Goal: Task Accomplishment & Management: Use online tool/utility

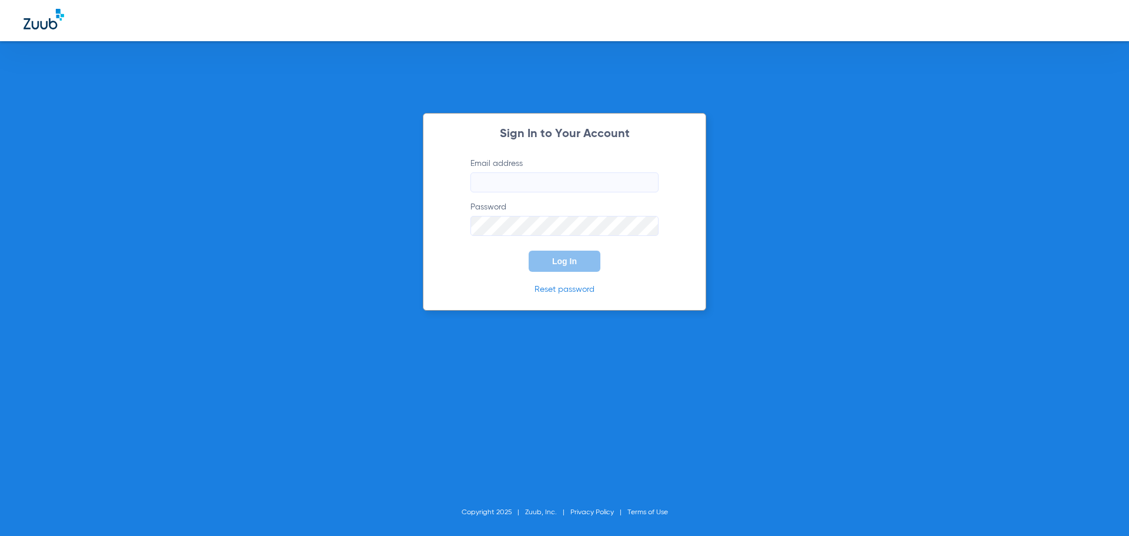
type input "[PERSON_NAME][EMAIL_ADDRESS][DOMAIN_NAME]"
click at [567, 275] on div "Sign In to Your Account Email address [PERSON_NAME][EMAIL_ADDRESS][DOMAIN_NAME]…" at bounding box center [564, 212] width 283 height 198
click at [566, 267] on button "Log In" at bounding box center [565, 261] width 72 height 21
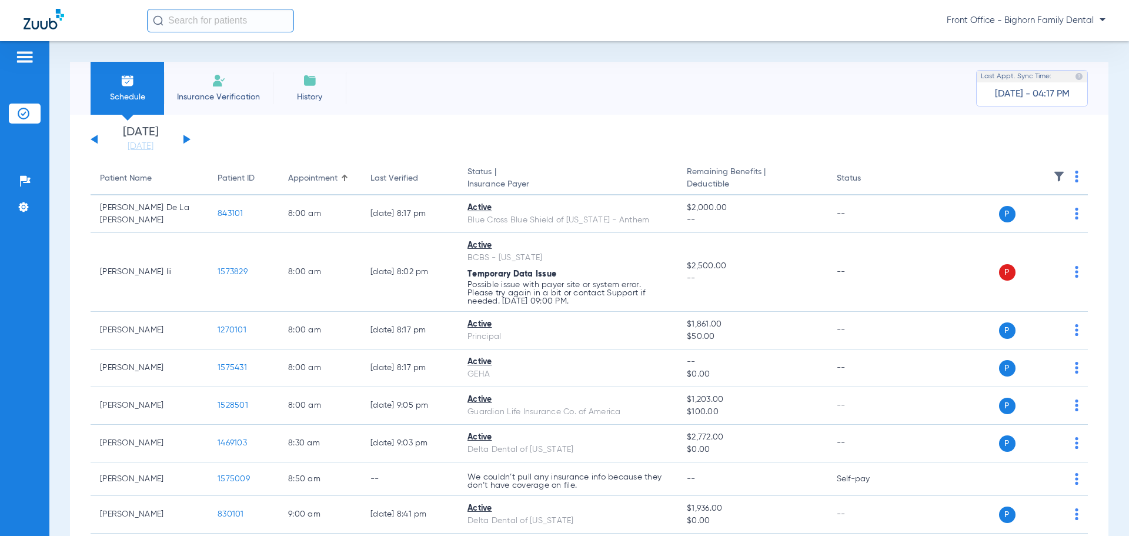
click at [182, 143] on div "[DATE] [DATE] [DATE] [DATE] [DATE] [DATE] [DATE] [DATE] [DATE] [DATE] [DATE] [D…" at bounding box center [141, 139] width 100 height 26
click at [182, 141] on div "[DATE] [DATE] [DATE] [DATE] [DATE] [DATE] [DATE] [DATE] [DATE] [DATE] [DATE] [D…" at bounding box center [141, 139] width 100 height 26
click at [183, 140] on button at bounding box center [186, 139] width 7 height 9
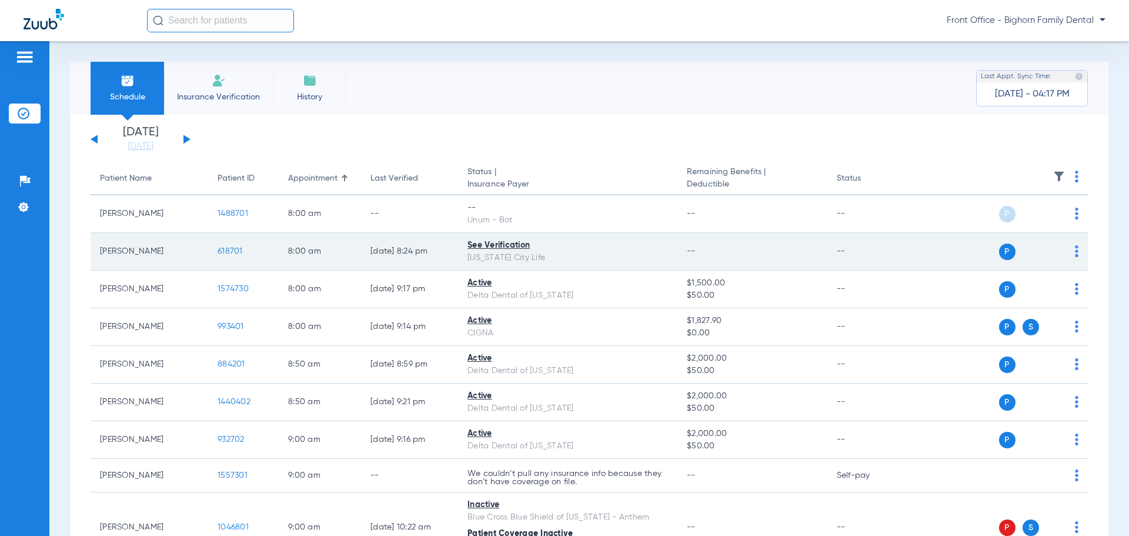
click at [238, 252] on span "618701" at bounding box center [230, 251] width 25 height 8
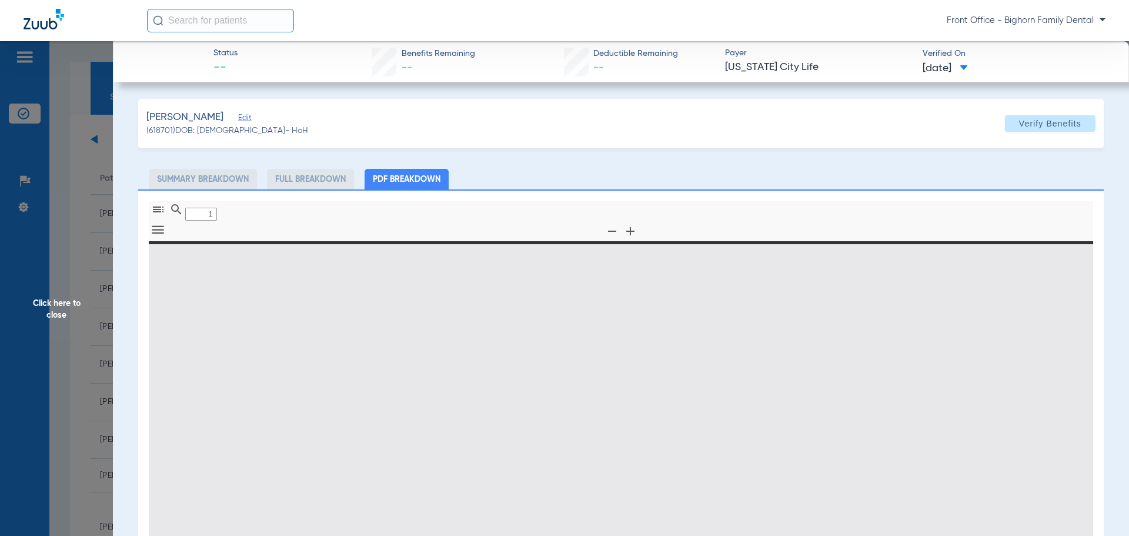
type input "0"
select select "page-width"
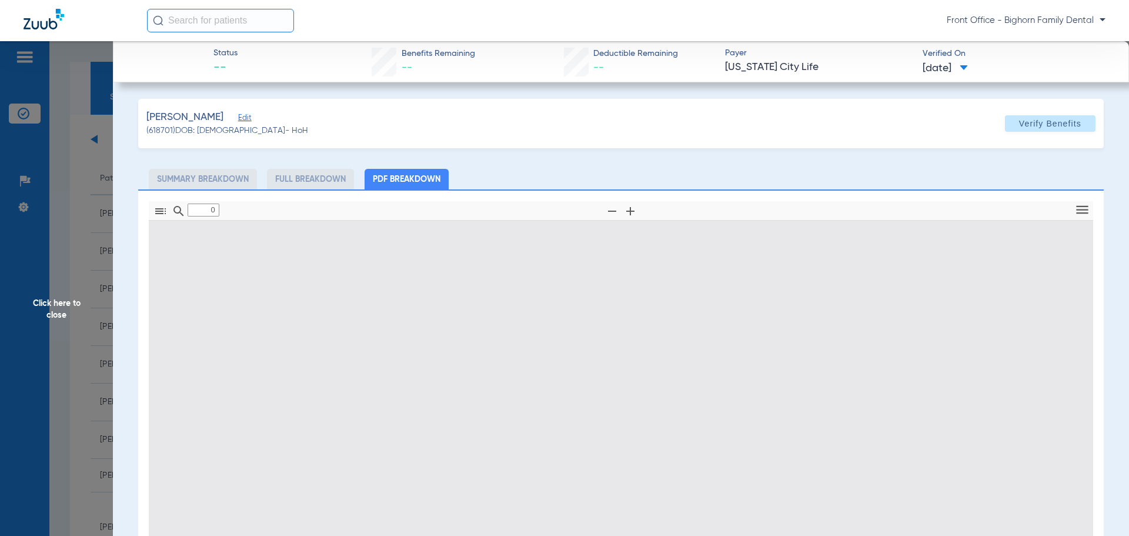
type input "1"
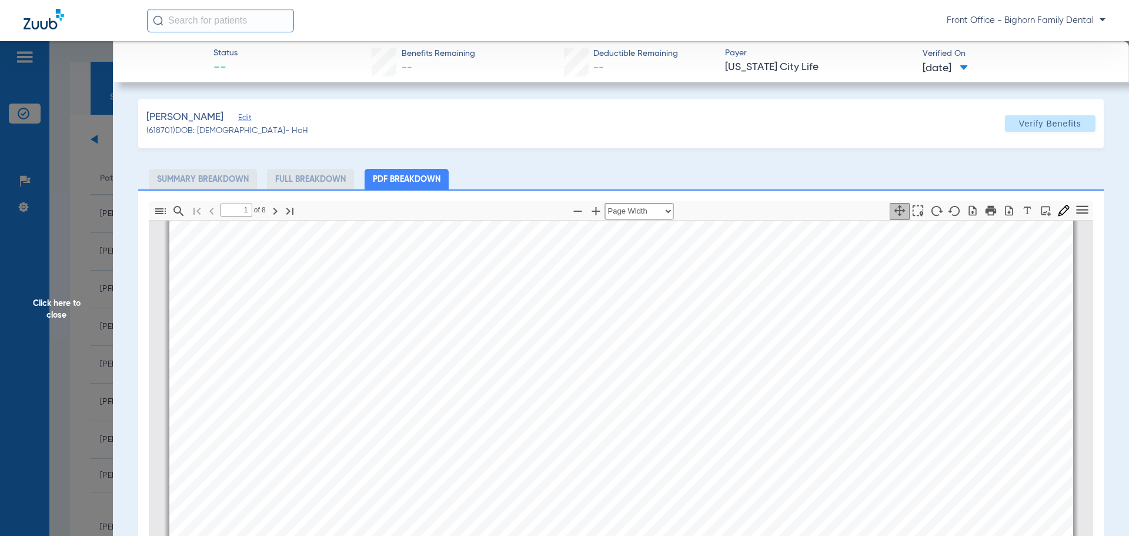
scroll to position [770, 0]
click at [20, 314] on span "Click here to close" at bounding box center [56, 309] width 113 height 536
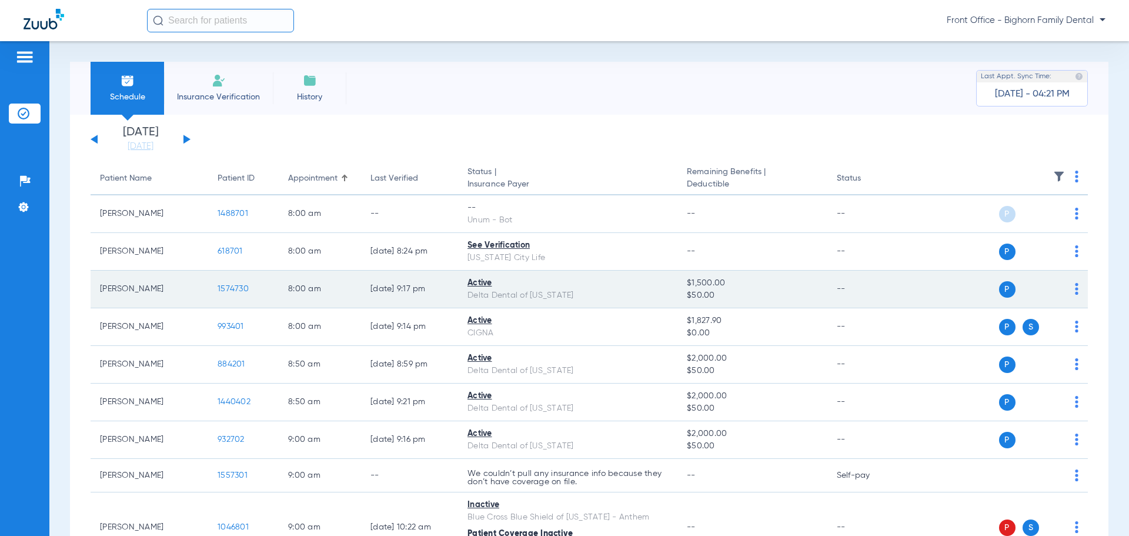
click at [236, 286] on span "1574730" at bounding box center [233, 289] width 31 height 8
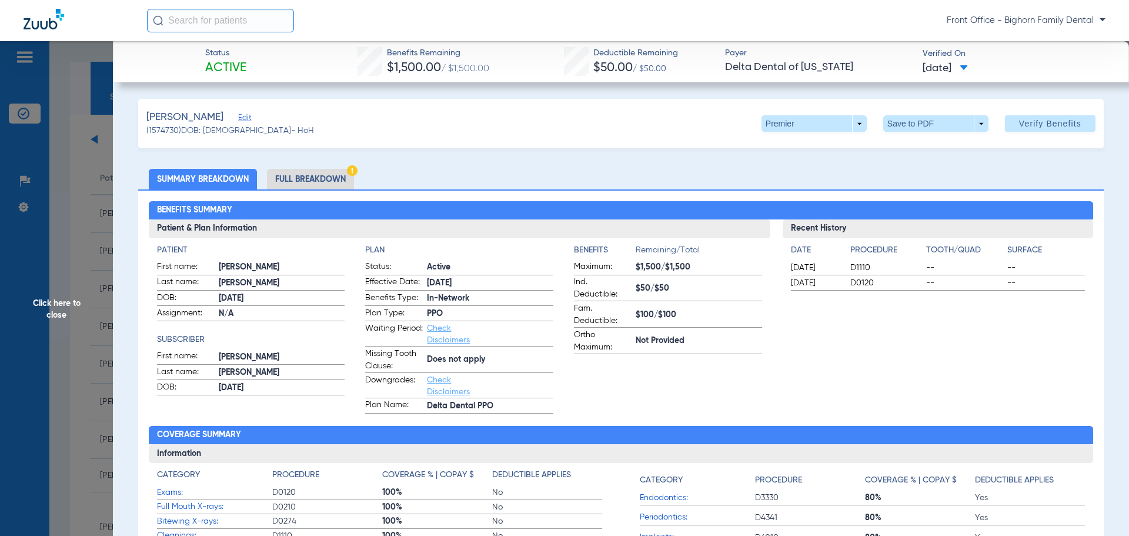
click at [301, 178] on li "Full Breakdown" at bounding box center [310, 179] width 87 height 21
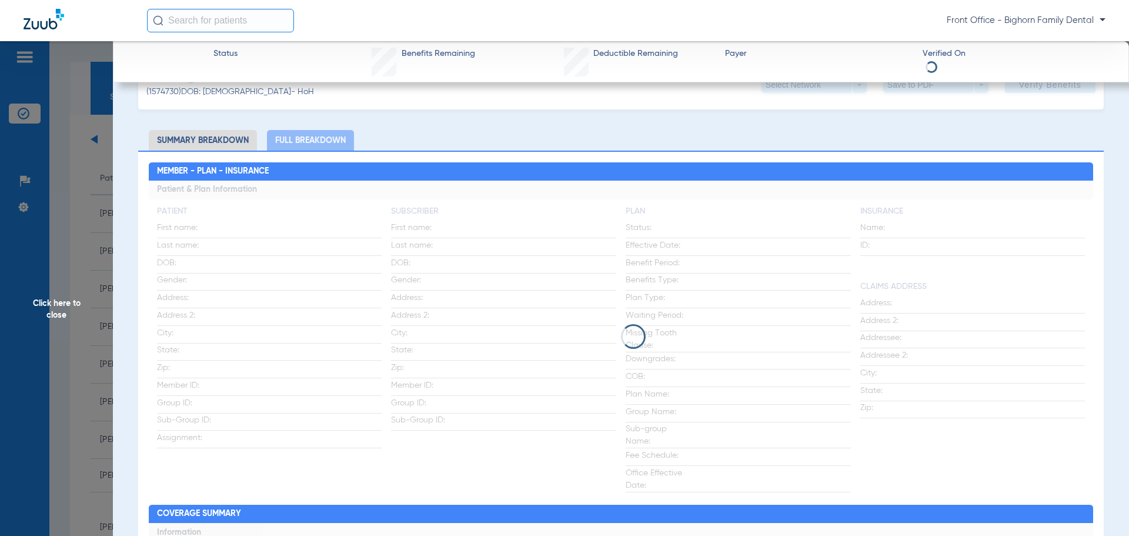
scroll to position [59, 0]
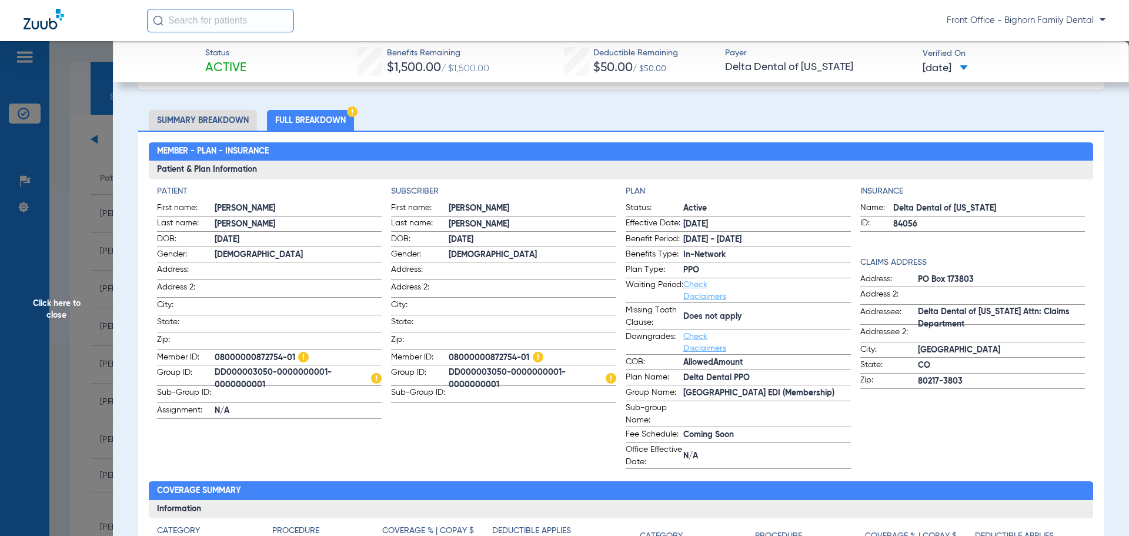
click at [36, 330] on span "Click here to close" at bounding box center [56, 309] width 113 height 536
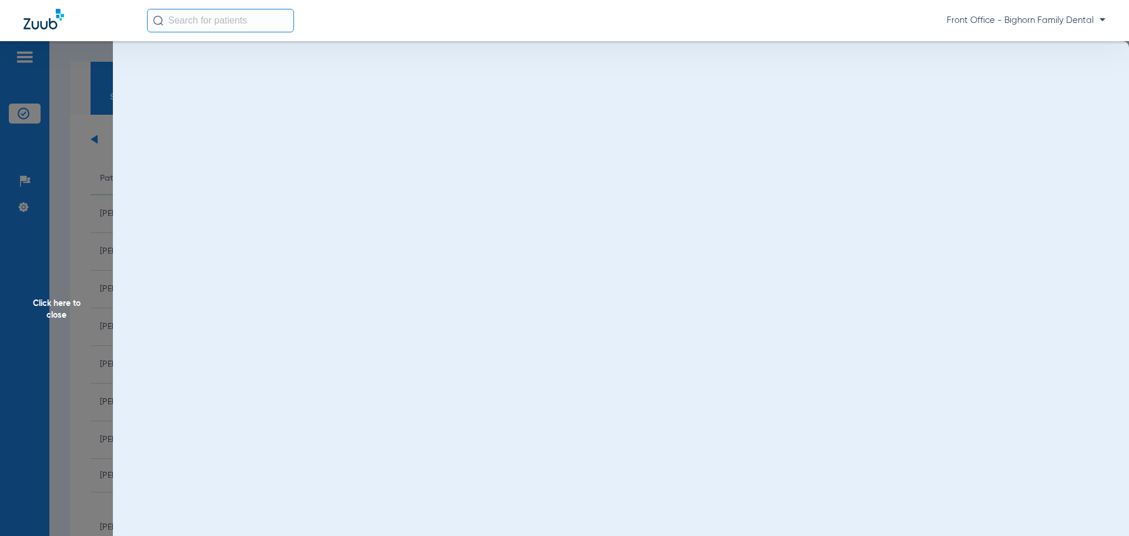
scroll to position [0, 0]
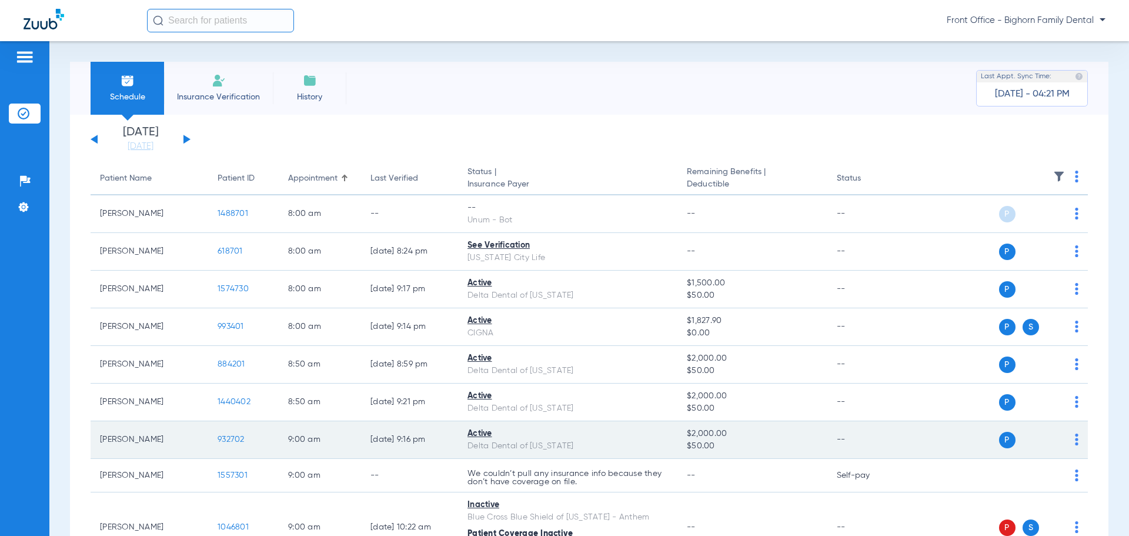
click at [223, 437] on td "932702" at bounding box center [243, 440] width 71 height 38
click at [223, 437] on span "932702" at bounding box center [231, 439] width 27 height 8
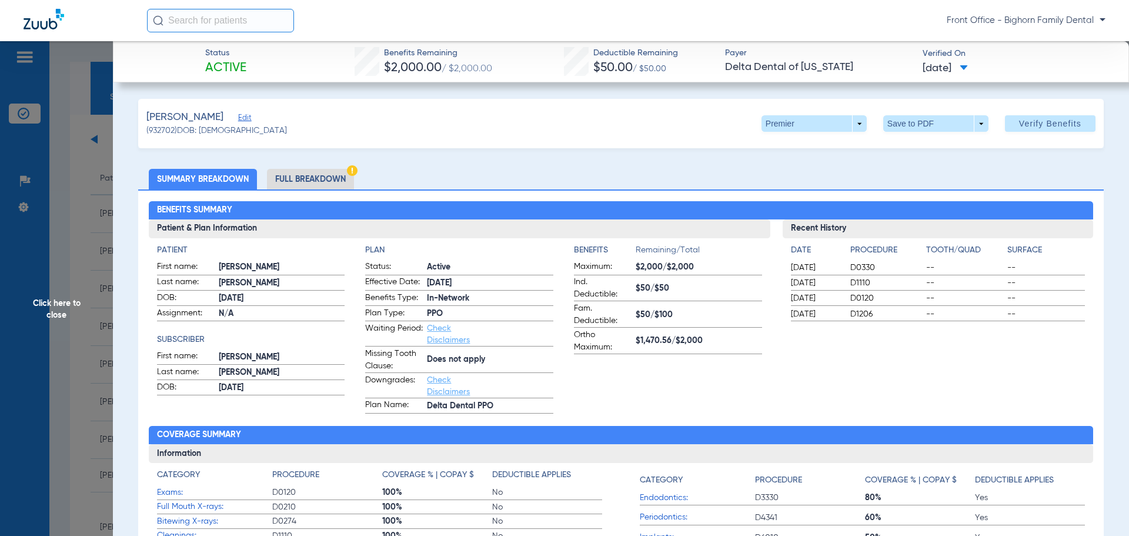
click at [292, 183] on li "Full Breakdown" at bounding box center [310, 179] width 87 height 21
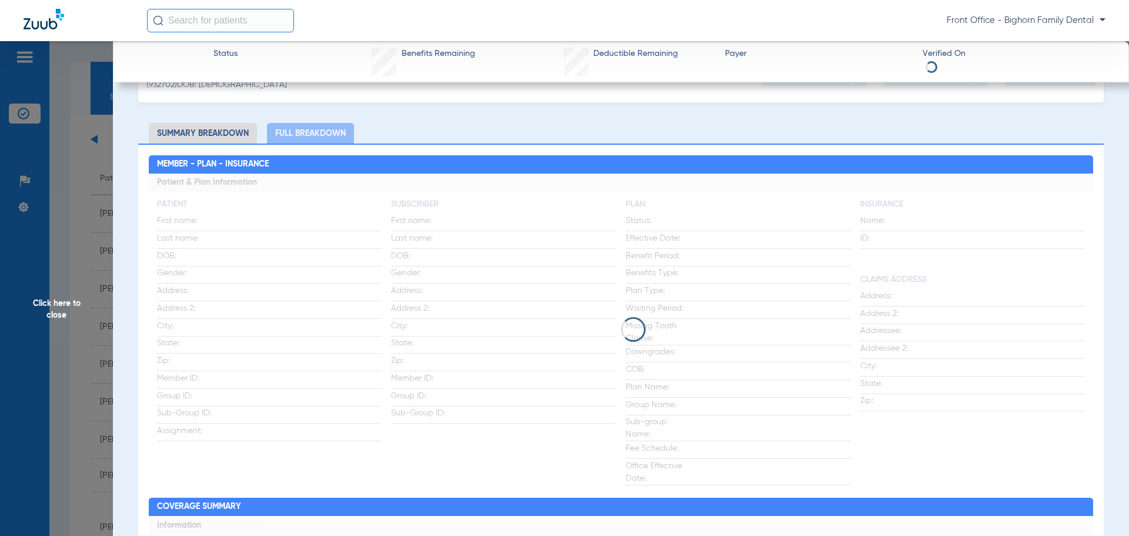
scroll to position [59, 0]
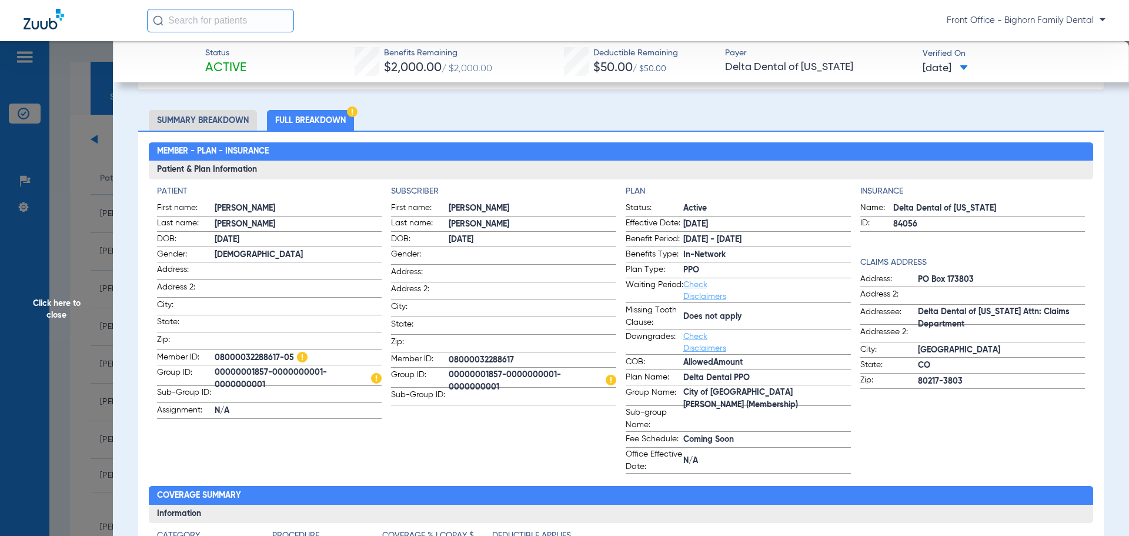
click at [4, 338] on span "Click here to close" at bounding box center [56, 309] width 113 height 536
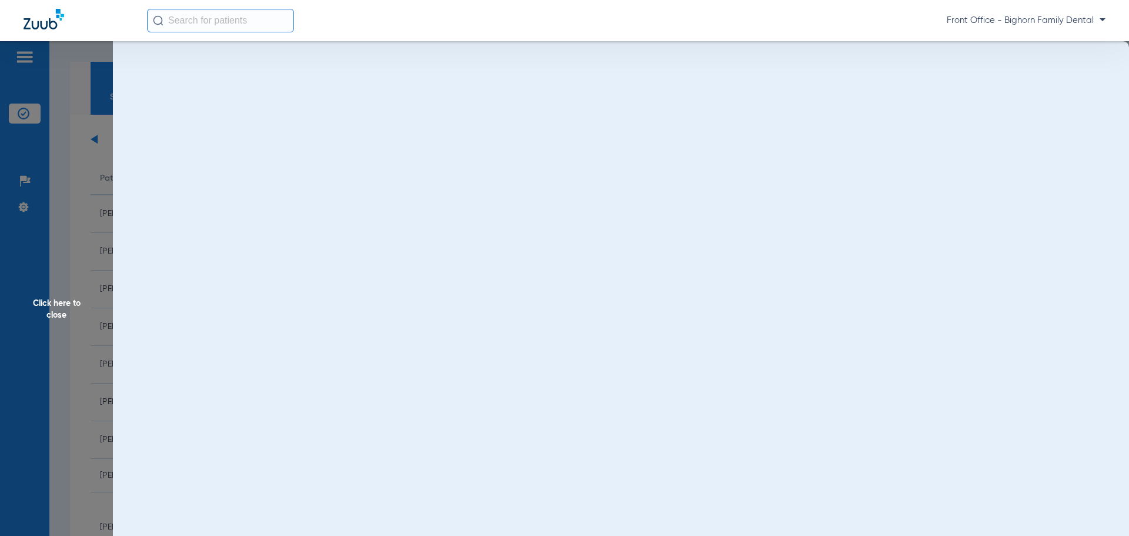
scroll to position [0, 0]
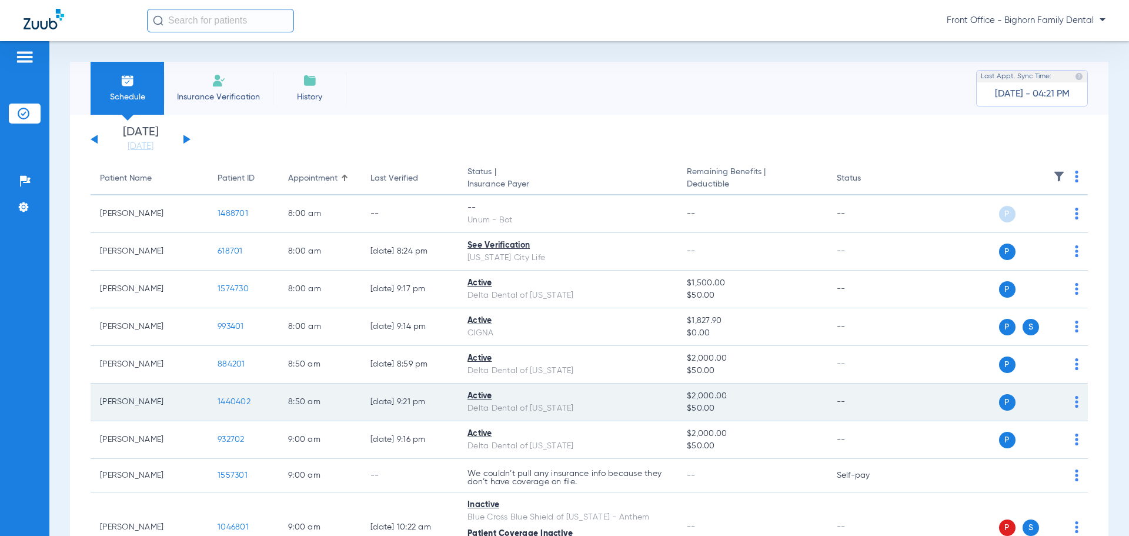
click at [231, 404] on span "1440402" at bounding box center [234, 402] width 33 height 8
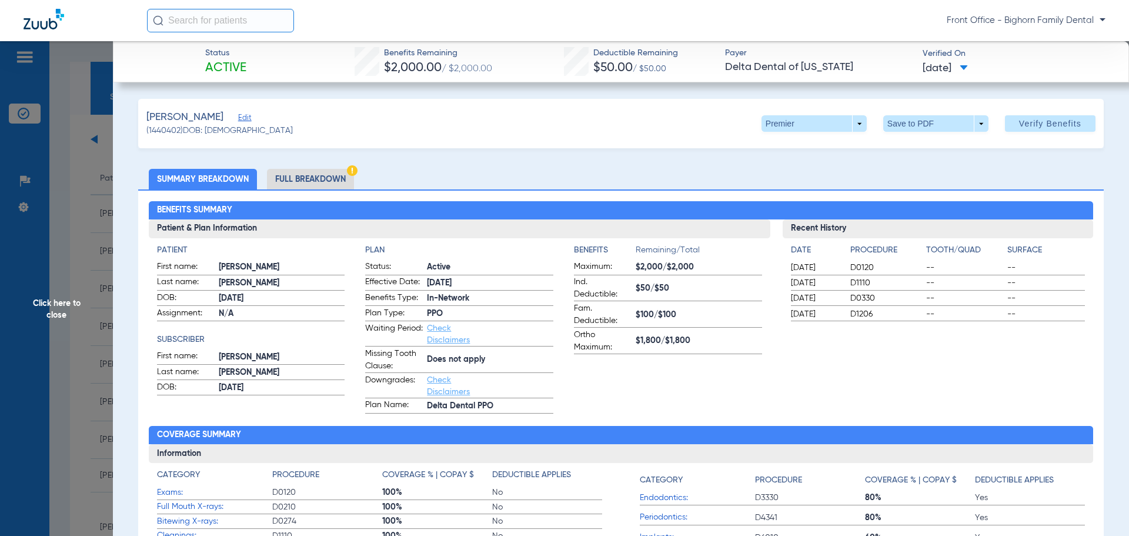
click at [310, 170] on li "Full Breakdown" at bounding box center [310, 179] width 87 height 21
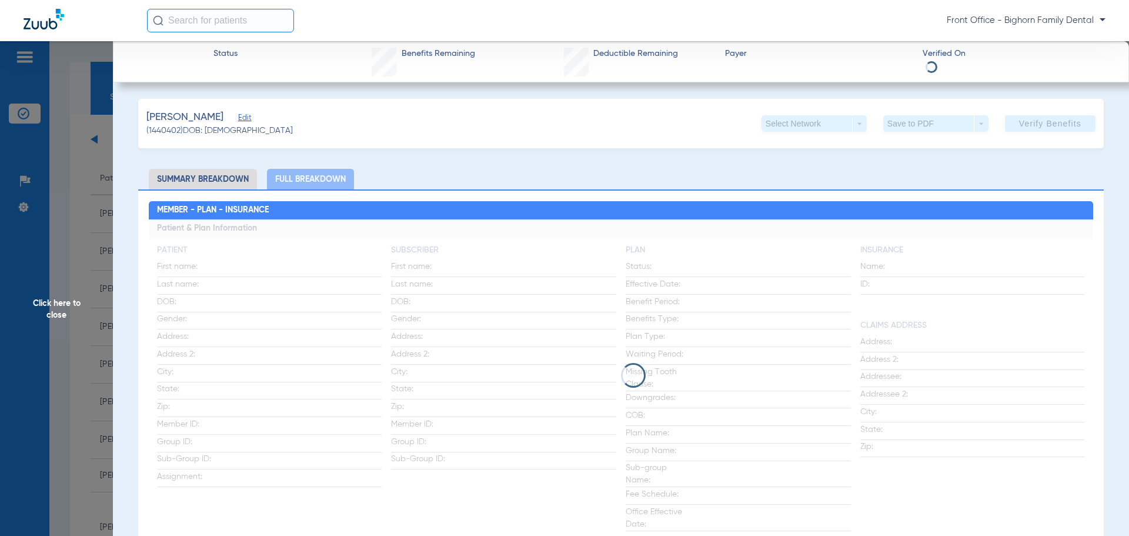
scroll to position [59, 0]
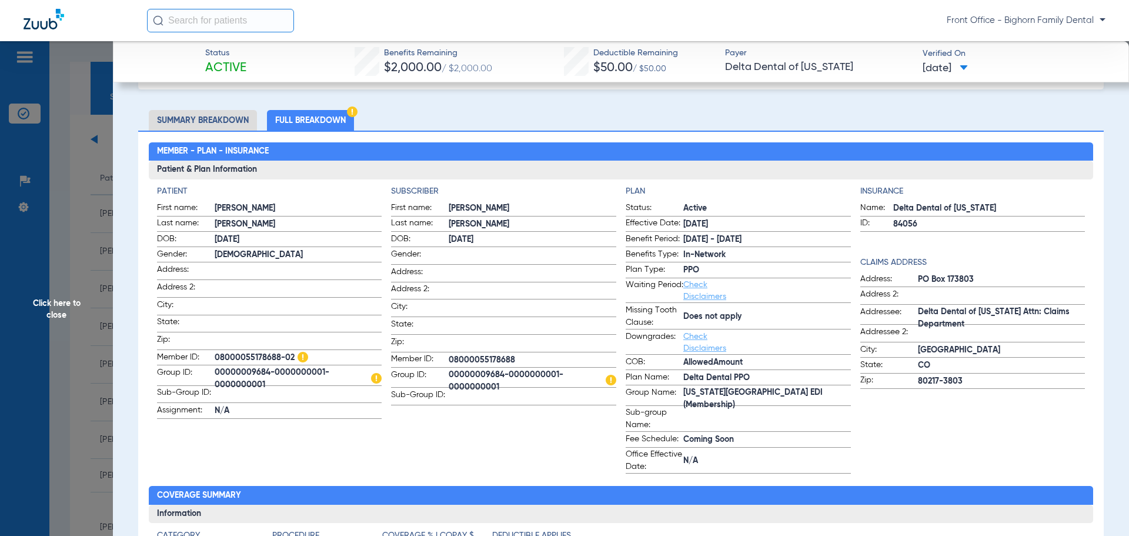
drag, startPoint x: 62, startPoint y: 319, endPoint x: 86, endPoint y: 290, distance: 37.6
click at [63, 316] on span "Click here to close" at bounding box center [56, 309] width 113 height 536
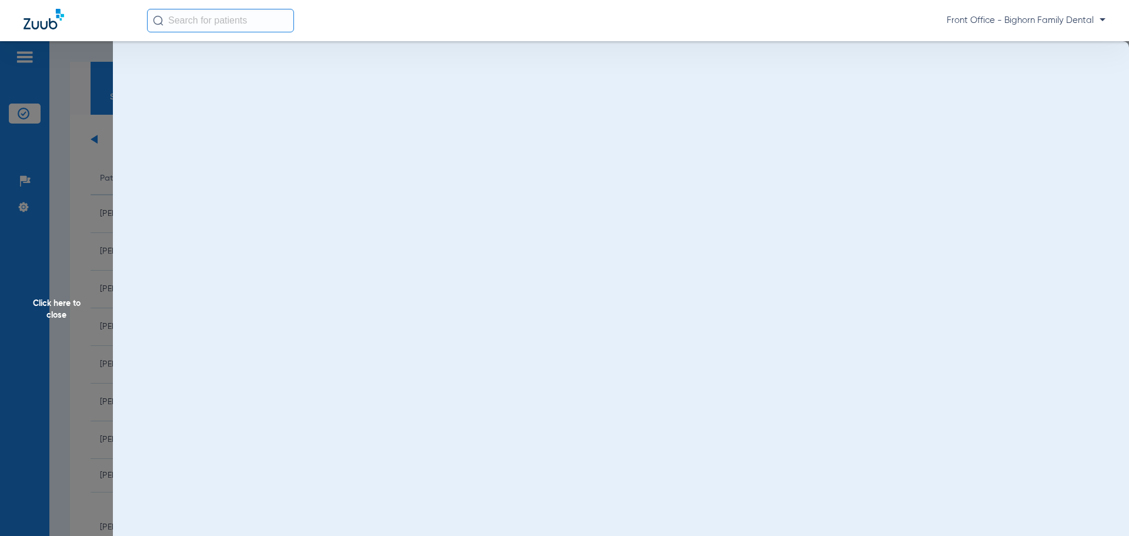
scroll to position [0, 0]
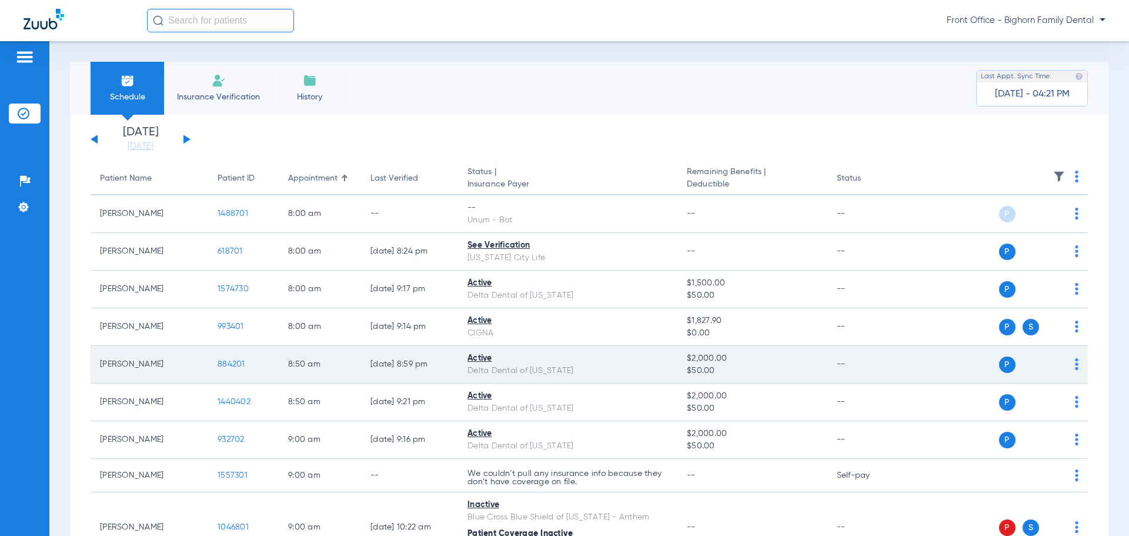
click at [230, 363] on span "884201" at bounding box center [232, 364] width 28 height 8
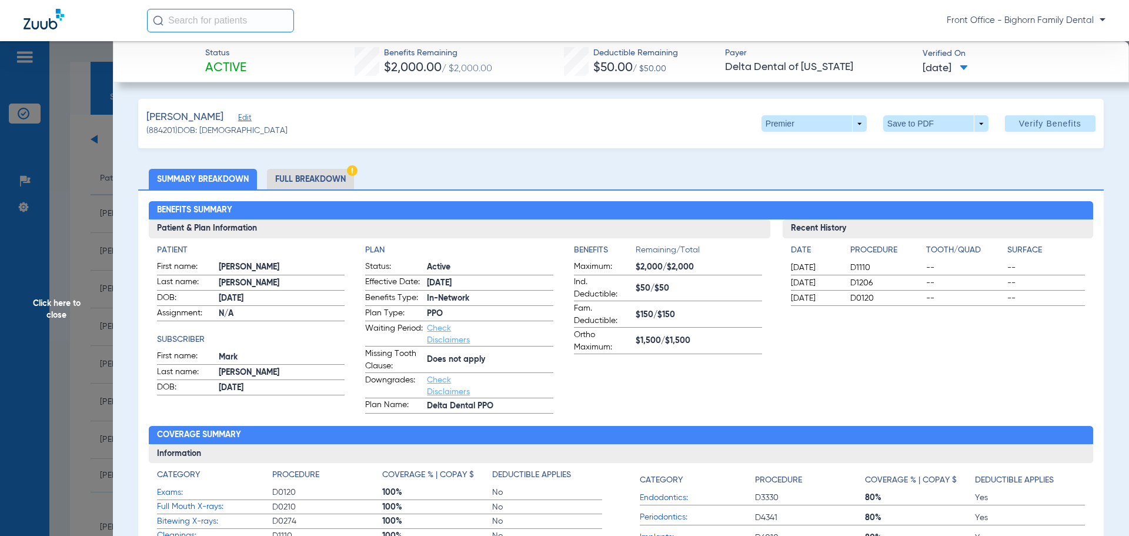
click at [309, 187] on li "Full Breakdown" at bounding box center [310, 179] width 87 height 21
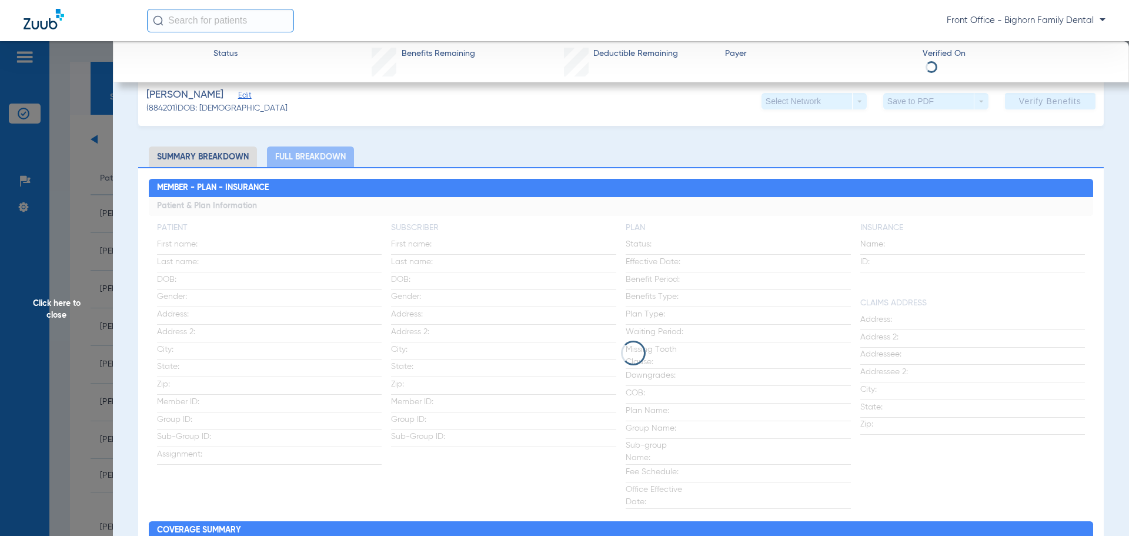
scroll to position [59, 0]
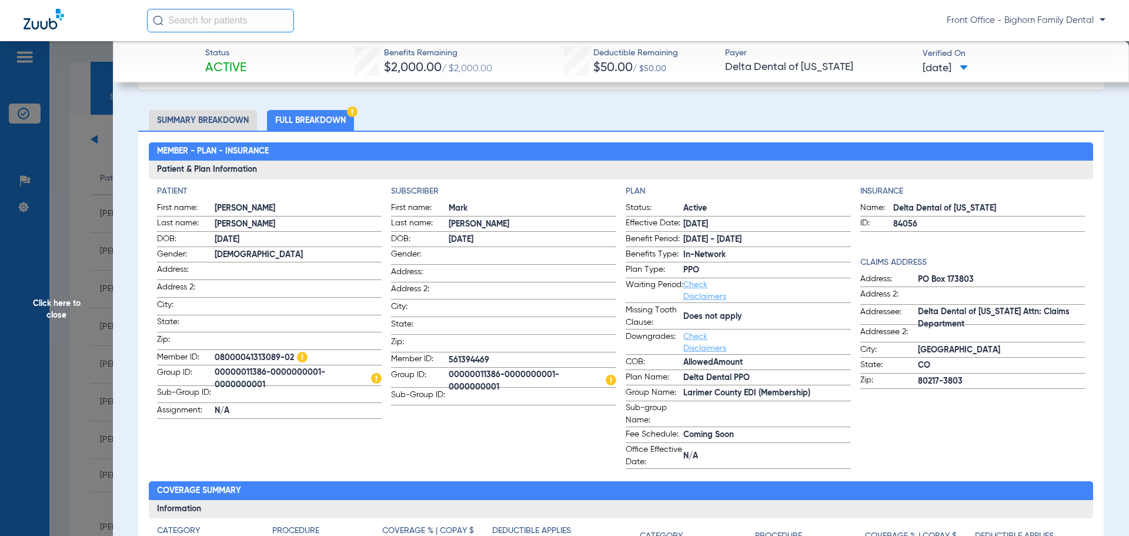
click at [55, 309] on span "Click here to close" at bounding box center [56, 309] width 113 height 536
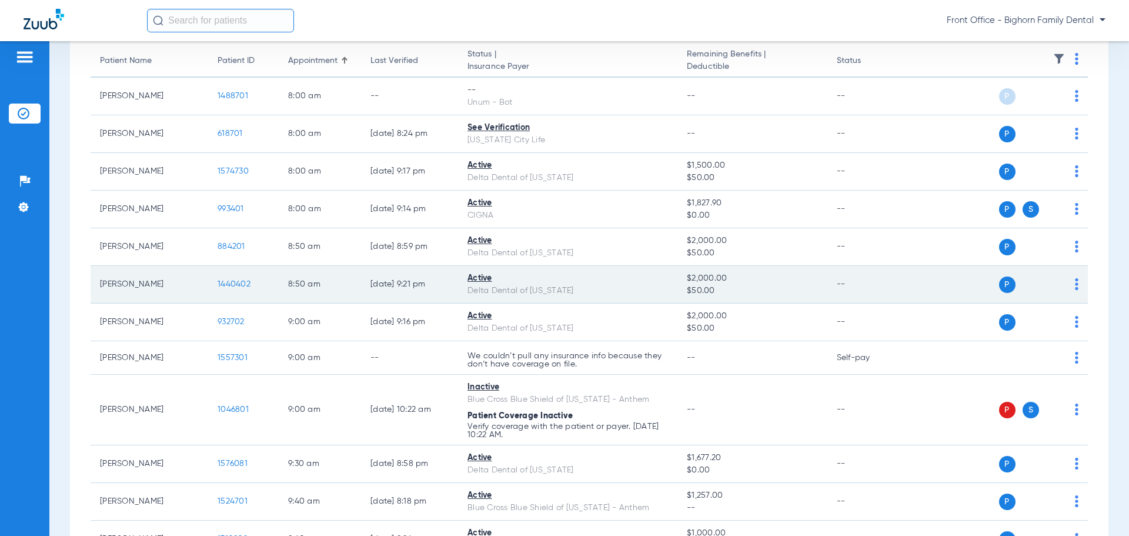
scroll to position [176, 0]
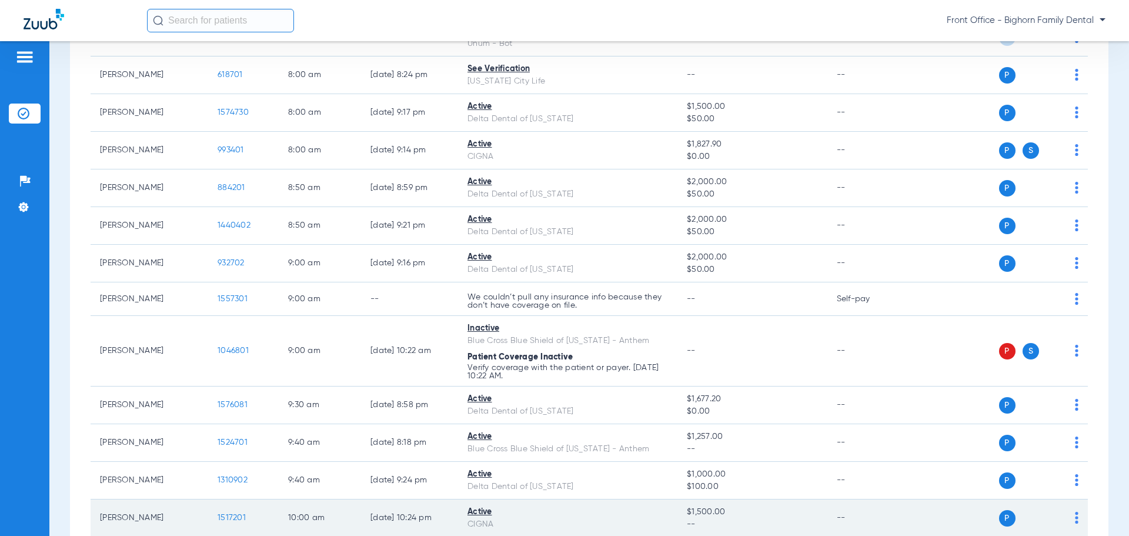
click at [236, 513] on span "1517201" at bounding box center [232, 517] width 28 height 8
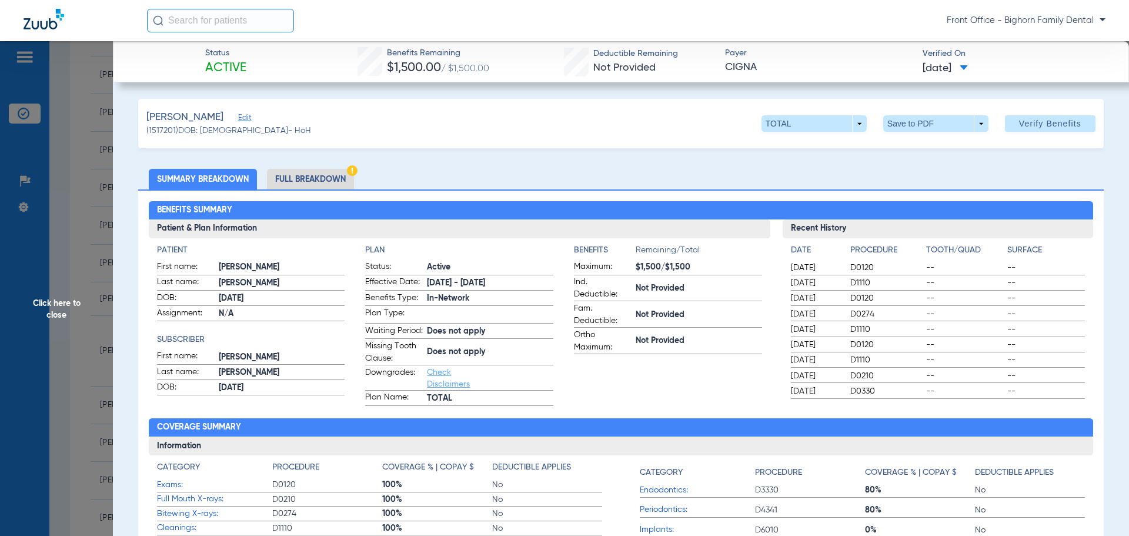
click at [314, 178] on li "Full Breakdown" at bounding box center [310, 179] width 87 height 21
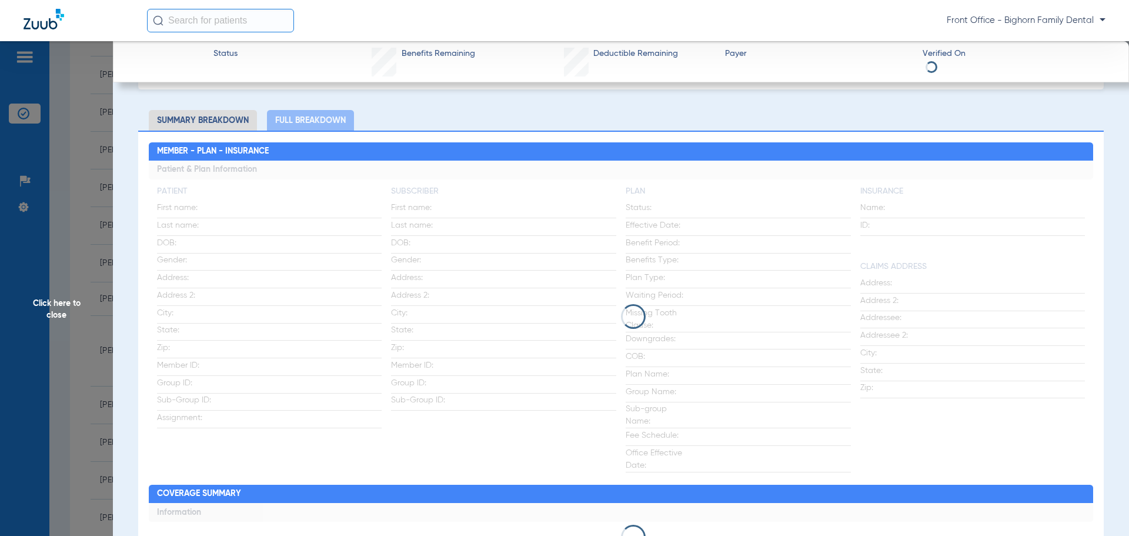
scroll to position [118, 0]
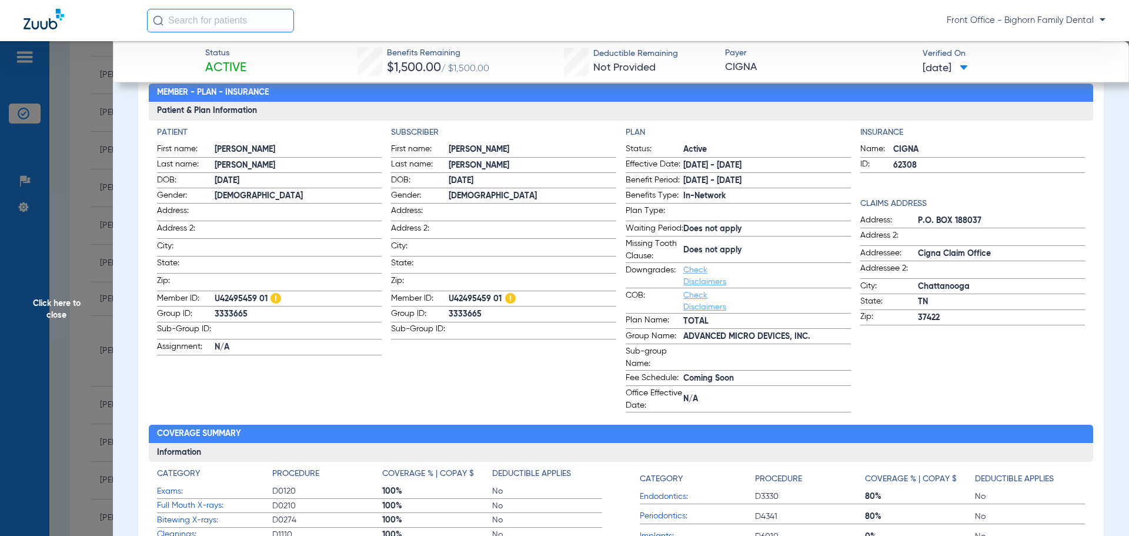
click at [38, 312] on span "Click here to close" at bounding box center [56, 309] width 113 height 536
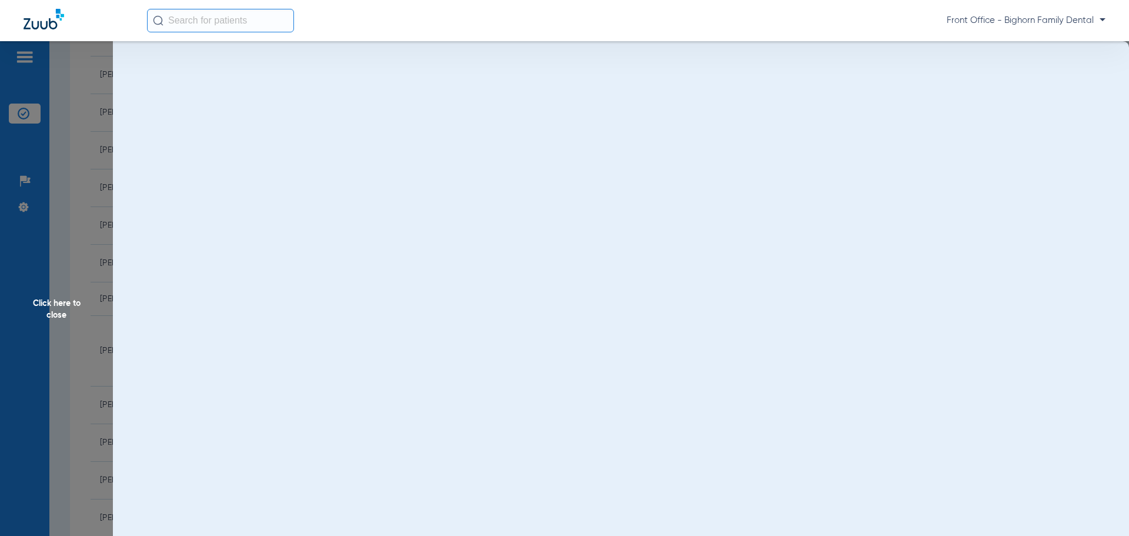
scroll to position [0, 0]
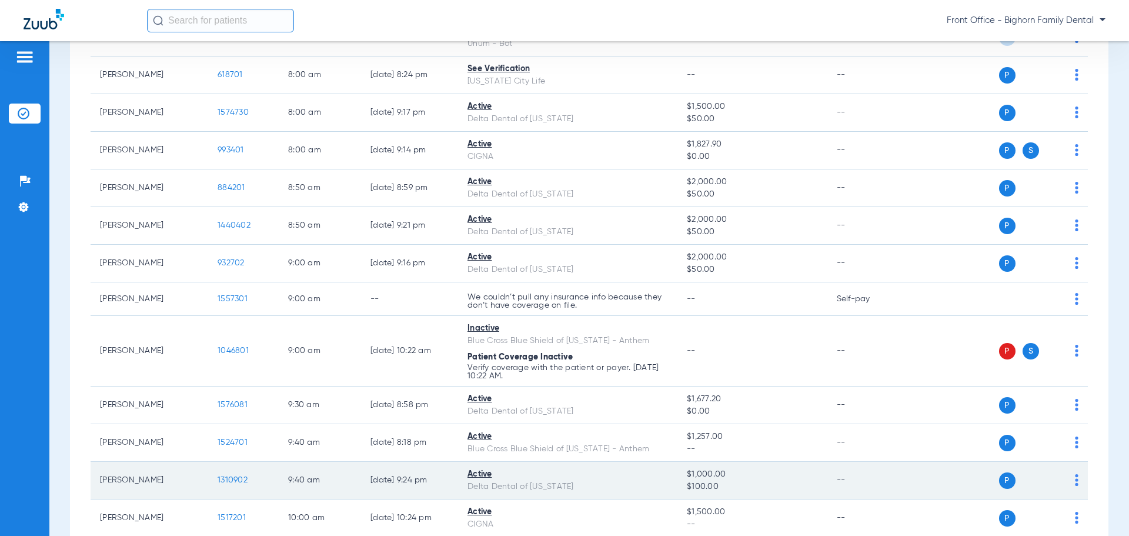
click at [232, 481] on span "1310902" at bounding box center [233, 480] width 30 height 8
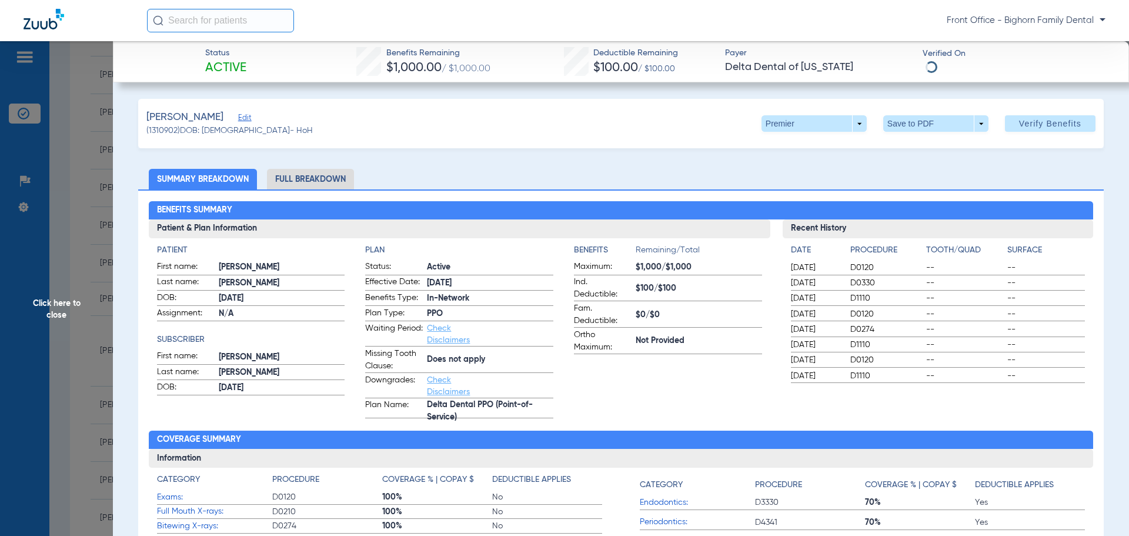
click at [325, 185] on li "Full Breakdown" at bounding box center [310, 179] width 87 height 21
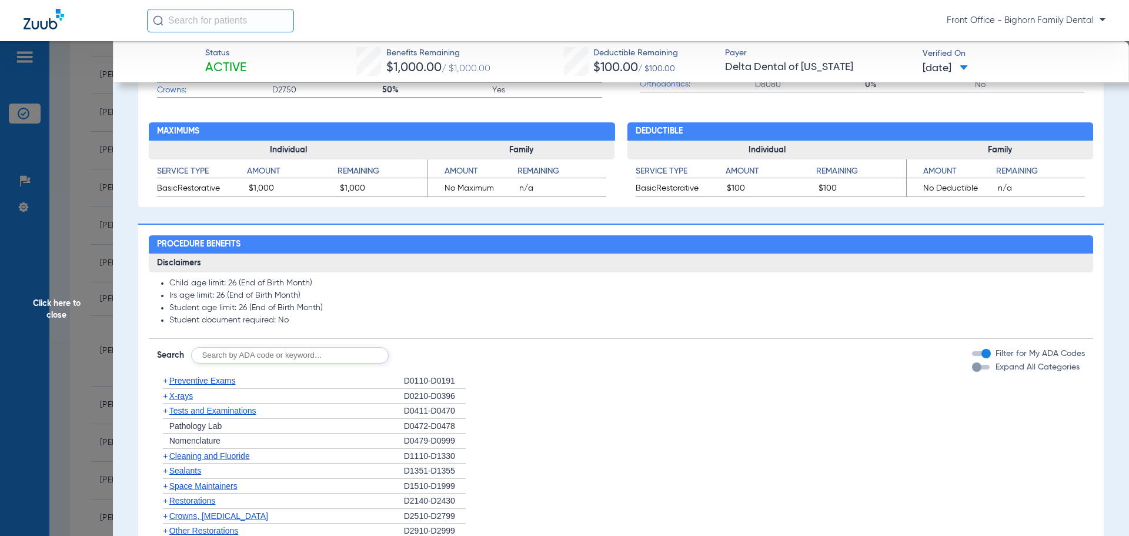
scroll to position [647, 0]
click at [996, 363] on span "Expand All Categories" at bounding box center [1038, 366] width 84 height 8
click at [988, 364] on button "Expand All Categories" at bounding box center [982, 366] width 21 height 5
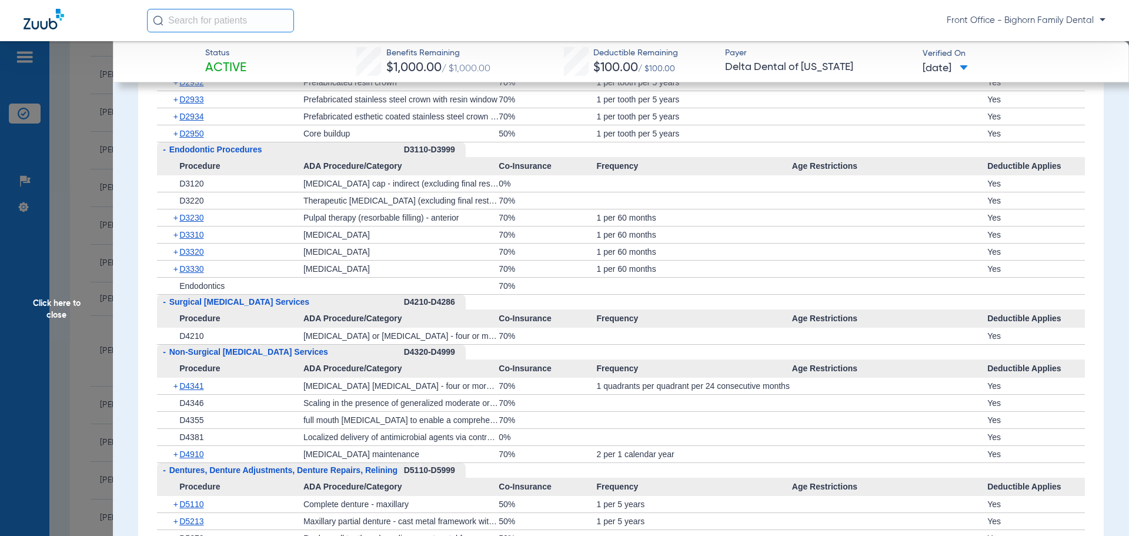
scroll to position [1941, 0]
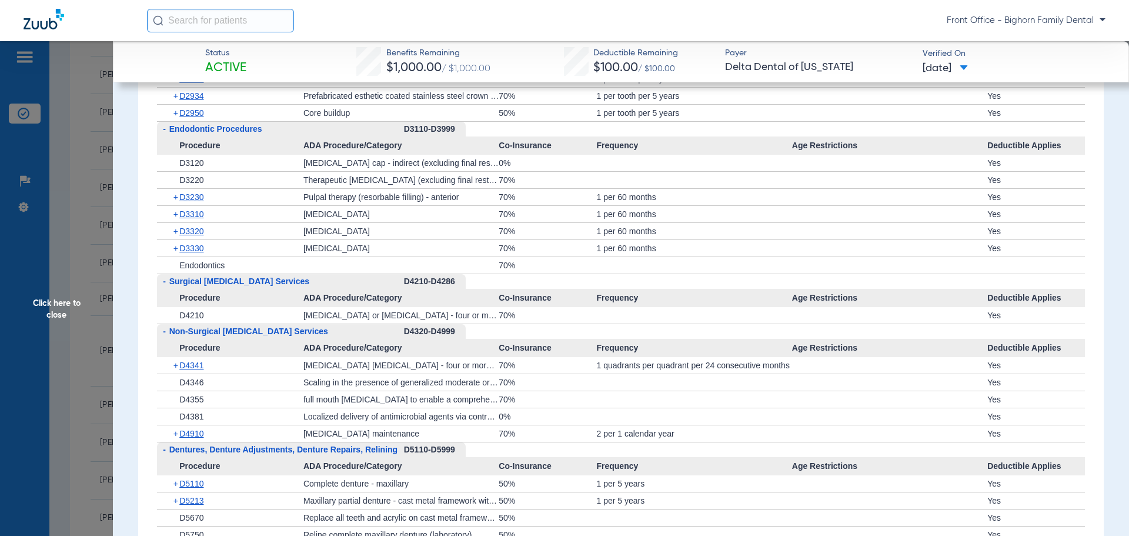
click at [29, 306] on span "Click here to close" at bounding box center [56, 309] width 113 height 536
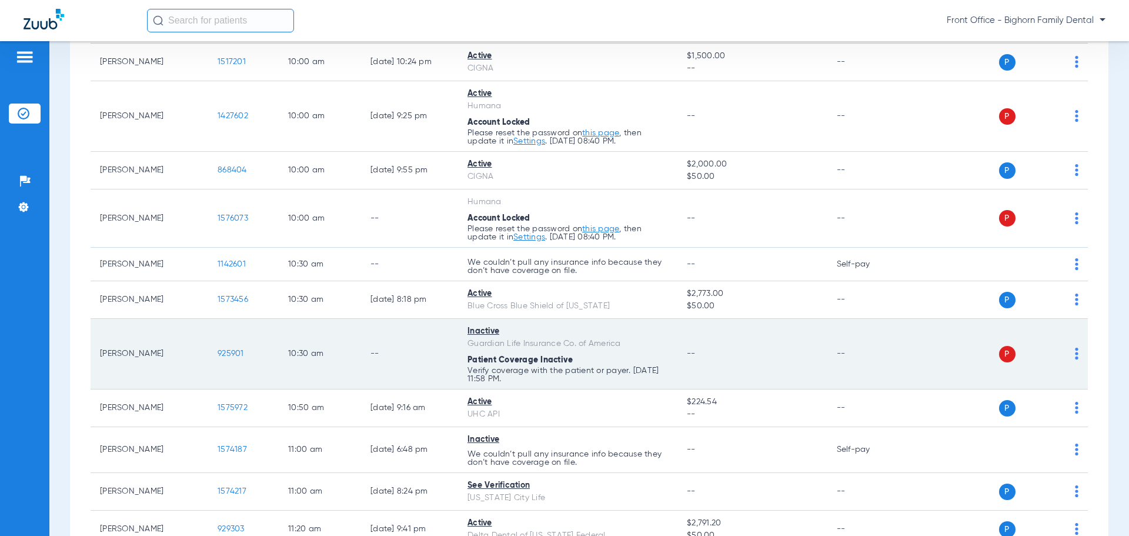
scroll to position [647, 0]
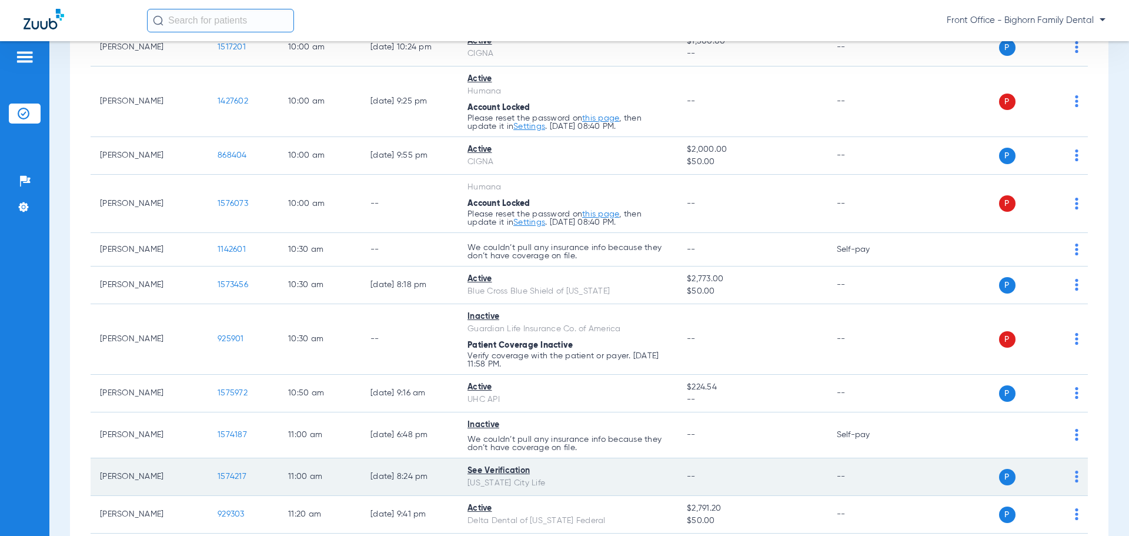
click at [227, 475] on span "1574217" at bounding box center [232, 476] width 29 height 8
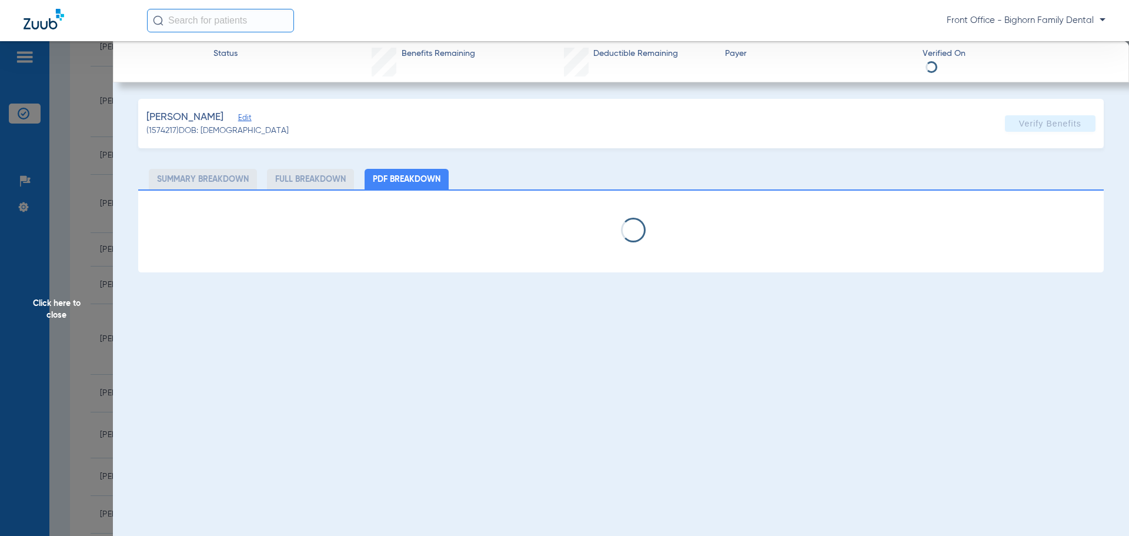
select select "page-width"
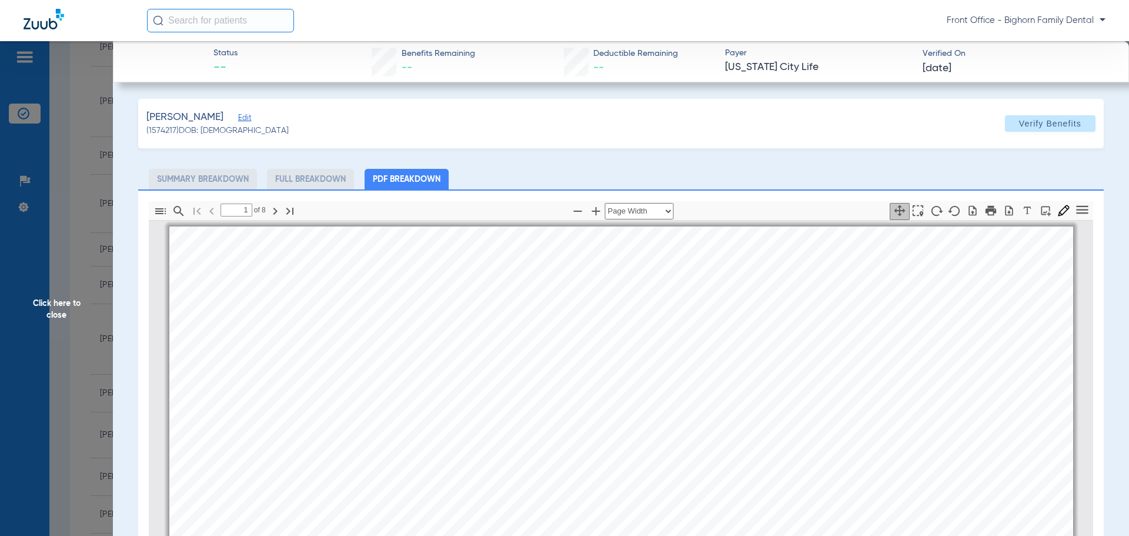
scroll to position [6, 0]
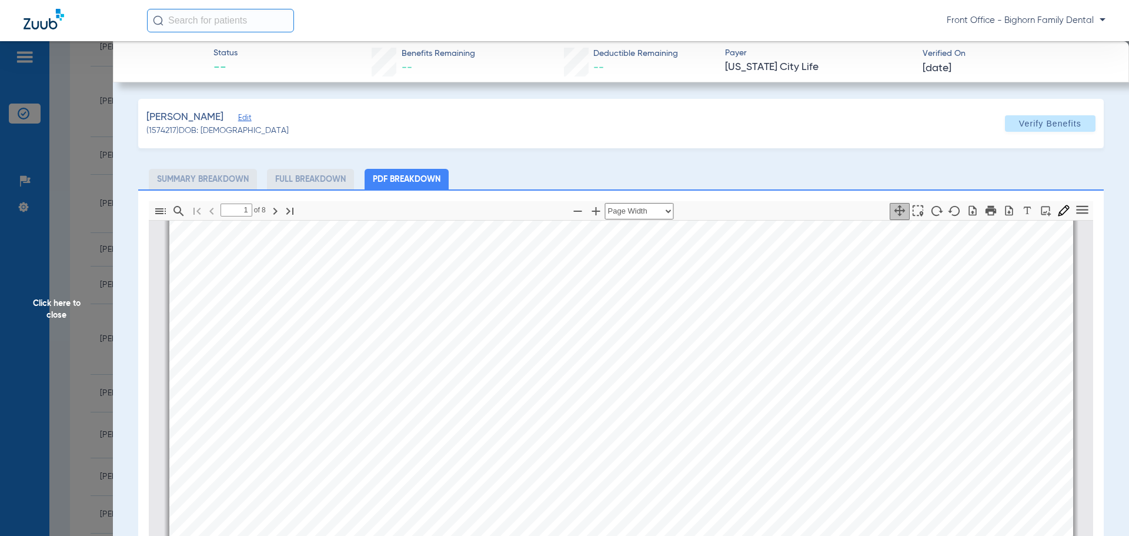
type input "2"
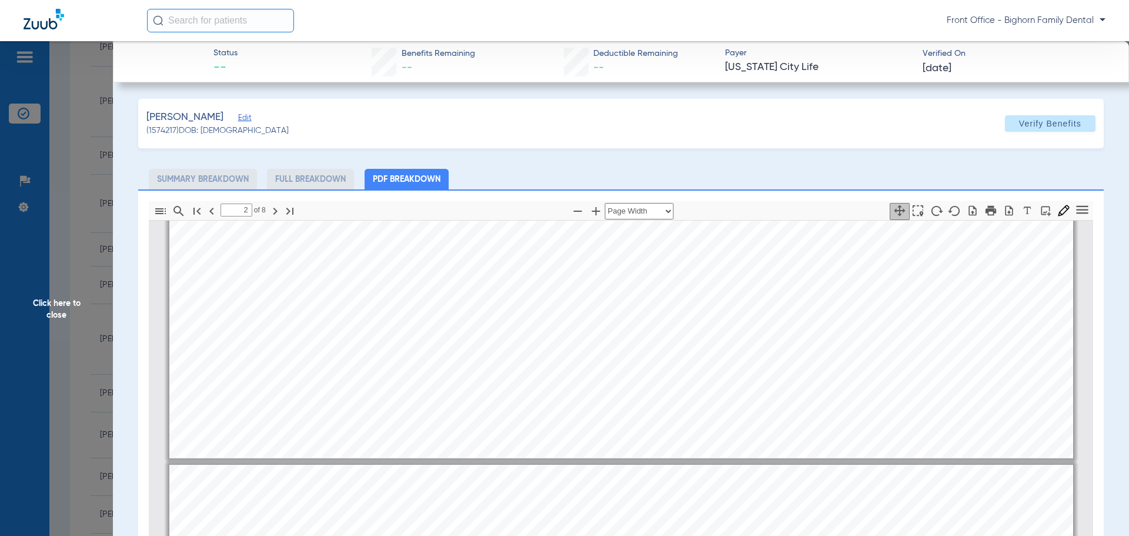
scroll to position [947, 0]
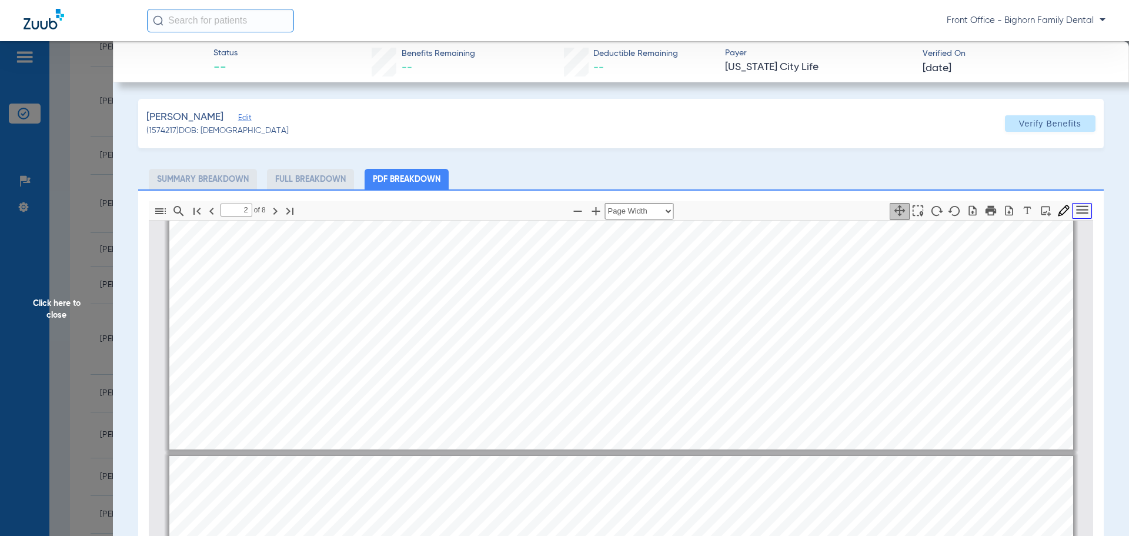
click at [1074, 213] on icon "Tools" at bounding box center [1082, 210] width 16 height 16
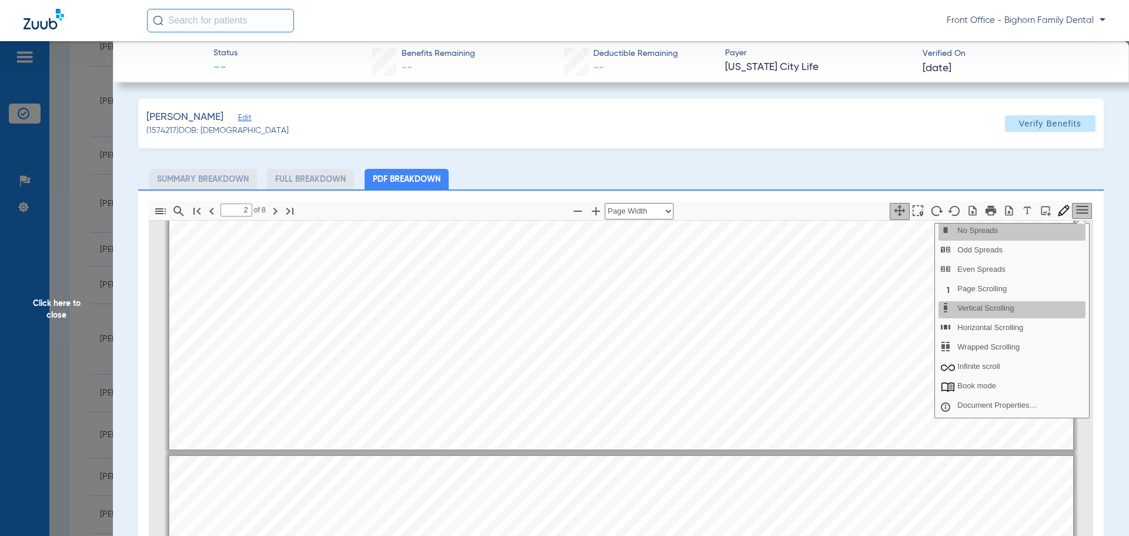
click at [718, 168] on div "[PERSON_NAME] Edit (1574217) DOB: [DEMOGRAPHIC_DATA] Verify Benefits Subscriber…" at bounding box center [621, 423] width 966 height 648
click at [1003, 210] on icon "button" at bounding box center [1009, 211] width 12 height 12
